Goal: Transaction & Acquisition: Purchase product/service

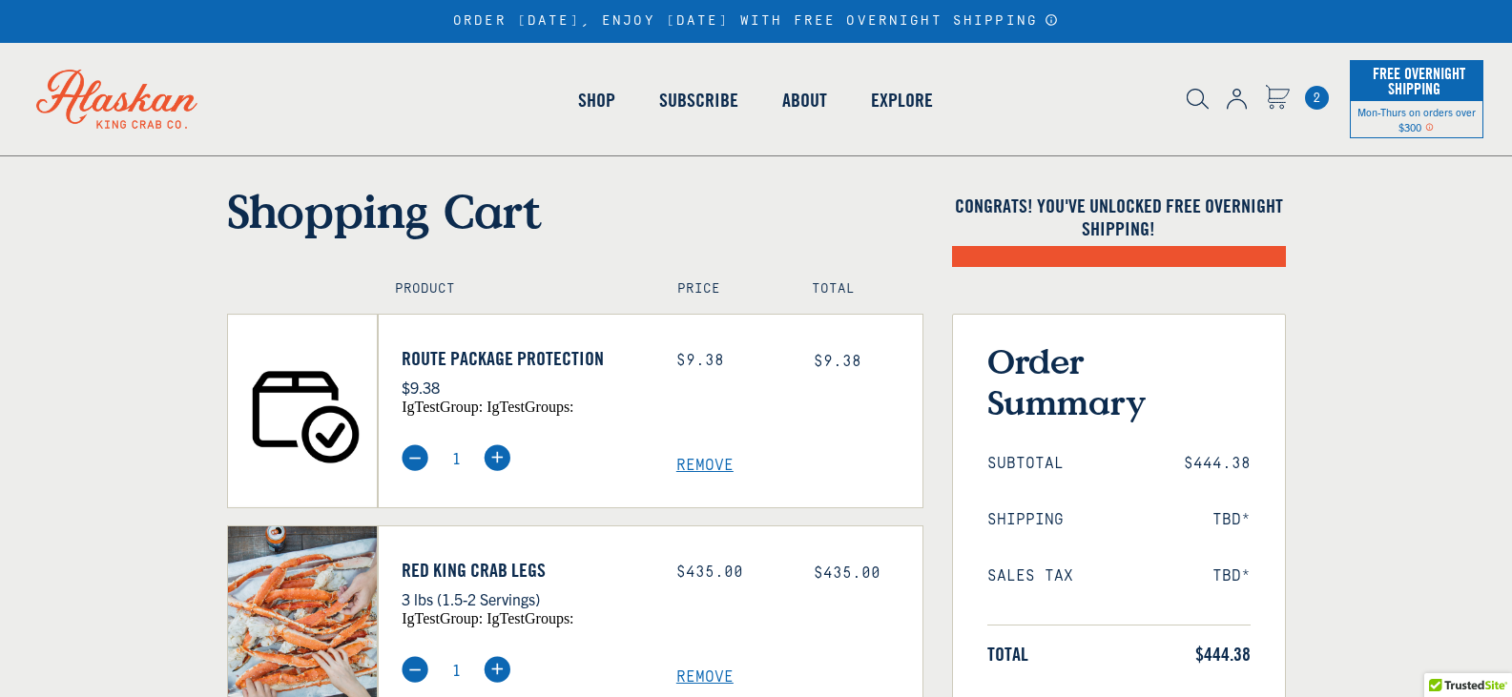
click at [548, 357] on link "Route Package Protection" at bounding box center [525, 358] width 246 height 23
